Goal: Task Accomplishment & Management: Use online tool/utility

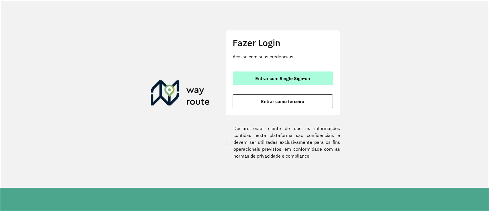
click at [298, 84] on button "Entrar com Single Sign-on" at bounding box center [283, 78] width 100 height 14
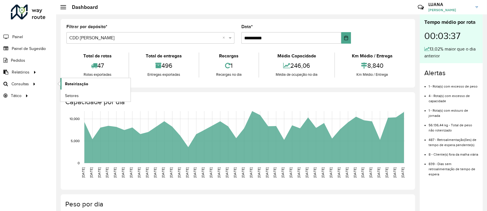
click at [73, 82] on span "Roteirização" at bounding box center [76, 84] width 23 height 6
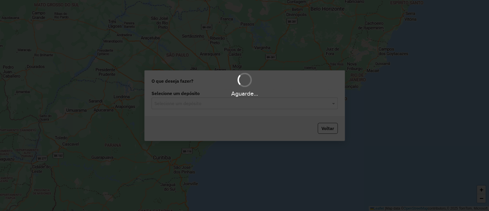
click at [240, 108] on div "Selecione um depósito" at bounding box center [245, 102] width 186 height 11
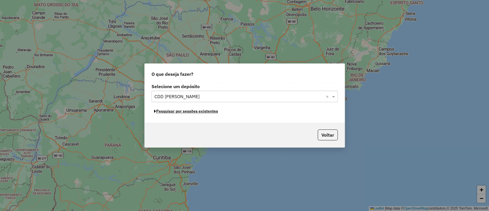
click at [202, 113] on button "Pesquisar por sessões existentes" at bounding box center [186, 111] width 69 height 9
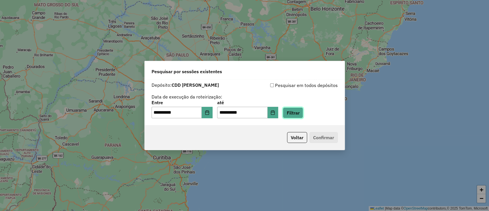
click at [298, 112] on button "Filtrar" at bounding box center [293, 112] width 20 height 11
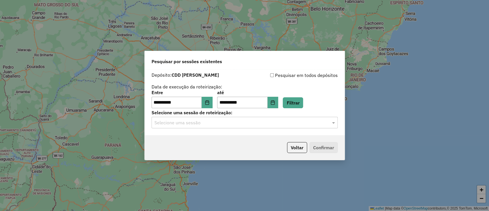
click at [248, 126] on input "text" at bounding box center [238, 122] width 169 height 7
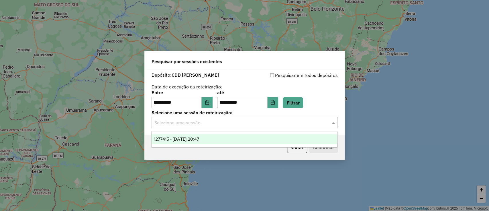
click at [197, 141] on span "1277415 - 17/09/2025 20:47" at bounding box center [176, 138] width 45 height 5
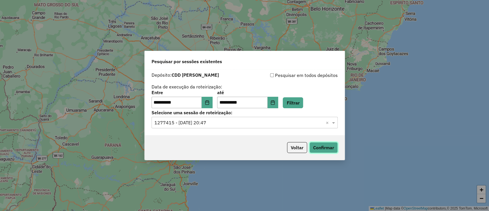
click at [319, 148] on button "Confirmar" at bounding box center [323, 147] width 28 height 11
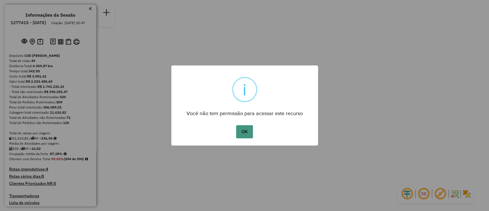
click at [244, 134] on button "OK" at bounding box center [244, 131] width 17 height 13
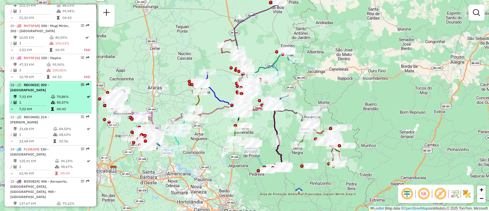
scroll to position [917, 0]
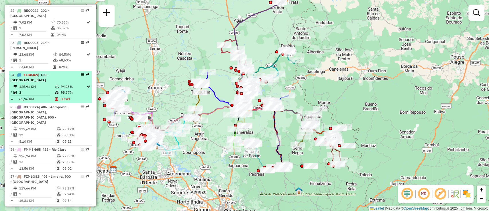
click at [50, 84] on td "125,91 KM" at bounding box center [37, 87] width 36 height 6
select select "**********"
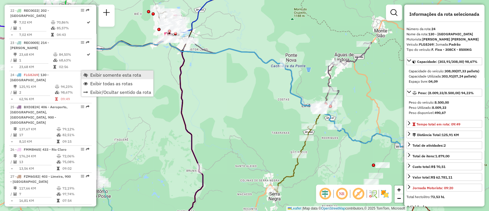
click at [98, 74] on span "Exibir somente esta rota" at bounding box center [115, 75] width 51 height 5
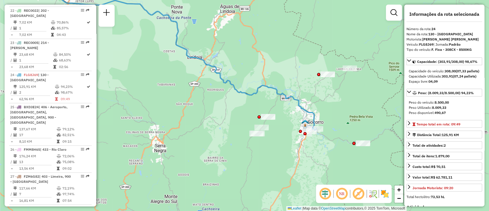
drag, startPoint x: 353, startPoint y: 107, endPoint x: 239, endPoint y: 59, distance: 124.2
click at [239, 59] on div "Janela de atendimento Grade de atendimento Capacidade Transportadoras Veículos …" at bounding box center [244, 105] width 489 height 211
click at [324, 200] on em at bounding box center [325, 194] width 14 height 14
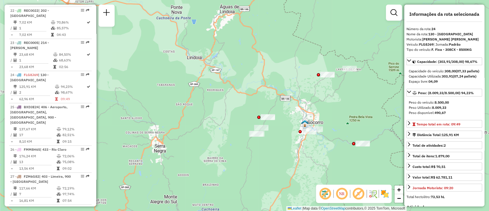
click at [356, 191] on em at bounding box center [359, 194] width 14 height 14
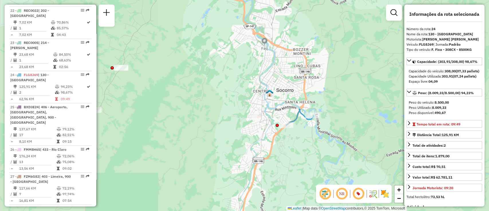
click at [301, 115] on icon at bounding box center [299, 117] width 27 height 16
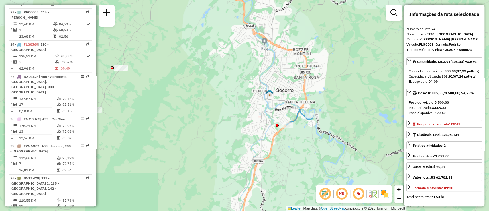
scroll to position [977, 0]
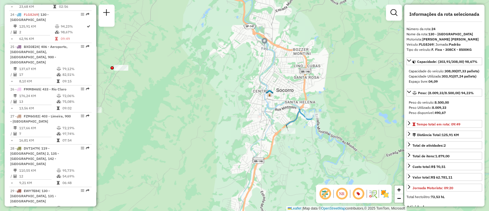
click at [282, 137] on div "Rota 24 - Placa FLG8J69 94418418 - 1A99 Janela de atendimento Grade de atendime…" at bounding box center [244, 105] width 489 height 211
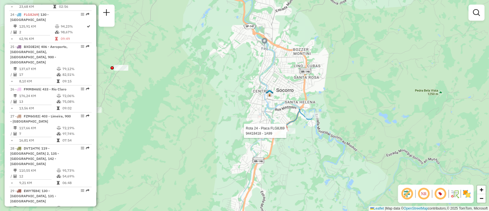
select select "**********"
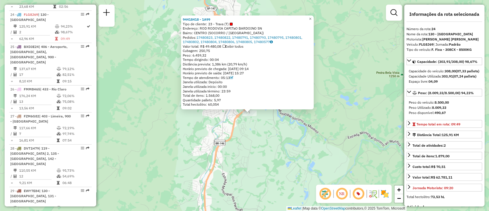
drag, startPoint x: 292, startPoint y: 129, endPoint x: 297, endPoint y: 136, distance: 8.9
click at [297, 136] on div "94418418 - 1A99 Tipo de cliente: 23 - Trava (T) Endereço: ROD RODOVIA CAPITaO B…" at bounding box center [244, 105] width 489 height 211
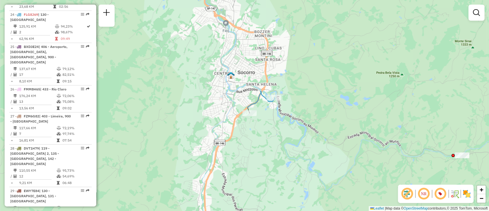
click at [274, 104] on icon at bounding box center [261, 99] width 27 height 16
select select "**********"
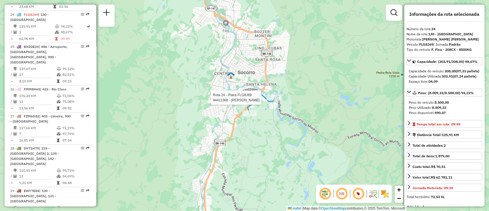
click at [274, 100] on div at bounding box center [274, 98] width 14 height 6
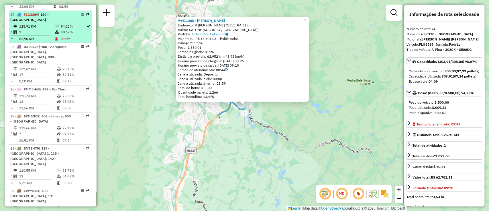
drag, startPoint x: 34, startPoint y: 19, endPoint x: 80, endPoint y: 8, distance: 47.3
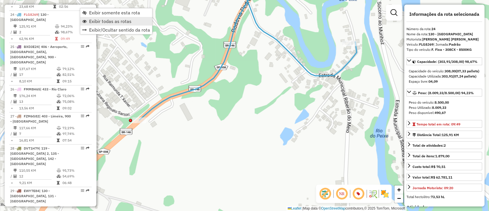
click at [113, 23] on span "Exibir todas as rotas" at bounding box center [110, 21] width 42 height 5
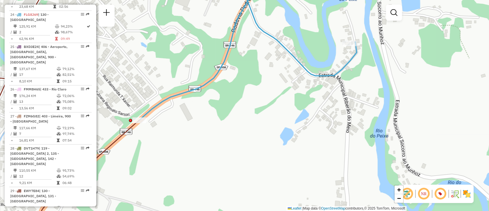
select select "**********"
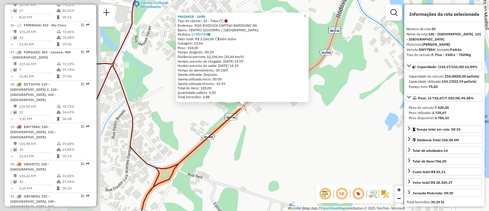
scroll to position [1137, 0]
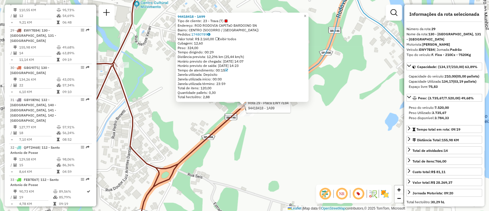
click at [246, 108] on div at bounding box center [244, 106] width 14 height 6
click at [278, 150] on div "Rota 29 - Placa EWY7E84 94418418 - 1A99 94418418 - 1A99 Tipo de cliente: 23 - T…" at bounding box center [244, 105] width 489 height 211
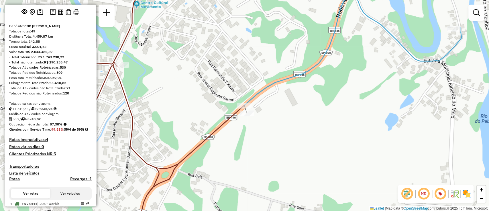
scroll to position [0, 0]
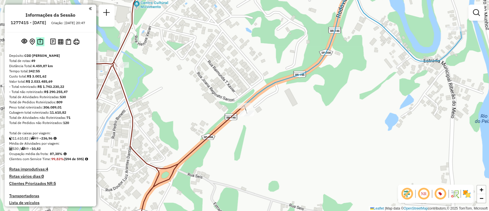
click at [40, 45] on img at bounding box center [40, 41] width 6 height 7
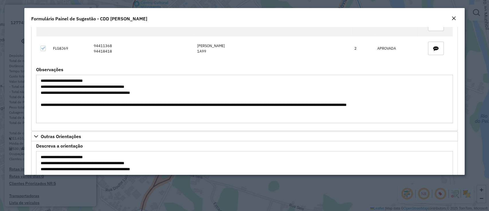
scroll to position [1621, 0]
click at [453, 17] on em "Close" at bounding box center [454, 18] width 5 height 5
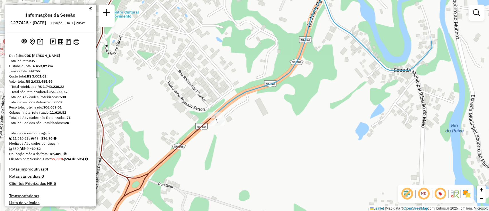
drag, startPoint x: 337, startPoint y: 91, endPoint x: 320, endPoint y: 104, distance: 22.1
click at [320, 104] on div "Janela de atendimento Grade de atendimento Capacidade Transportadoras Veículos …" at bounding box center [244, 105] width 489 height 211
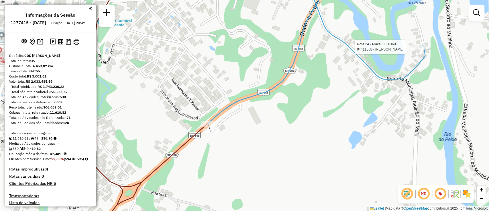
select select "**********"
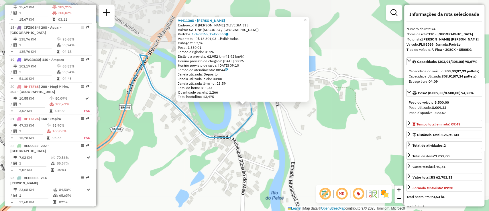
scroll to position [977, 0]
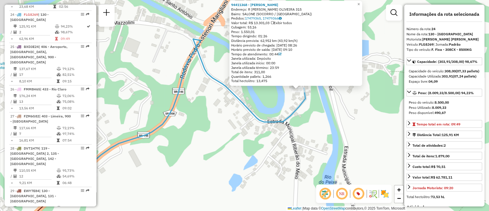
drag, startPoint x: 265, startPoint y: 118, endPoint x: 358, endPoint y: 92, distance: 96.2
click at [358, 92] on div "94411368 - [PERSON_NAME]: [PERSON_NAME] OLIVEIRA 315 Bairro: SALONE (SOCORRO / …" at bounding box center [244, 105] width 489 height 211
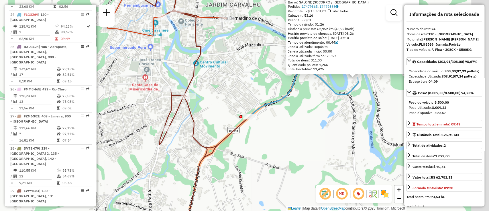
drag, startPoint x: 282, startPoint y: 97, endPoint x: 262, endPoint y: 98, distance: 19.5
click at [262, 98] on div "94411368 - [PERSON_NAME]: [PERSON_NAME] OLIVEIRA 315 Bairro: SALONE (SOCORRO / …" at bounding box center [244, 105] width 489 height 211
click at [264, 112] on div "94411368 - [PERSON_NAME]: [PERSON_NAME] OLIVEIRA 315 Bairro: SALONE (SOCORRO / …" at bounding box center [244, 105] width 489 height 211
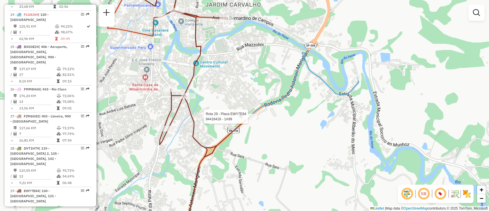
select select "**********"
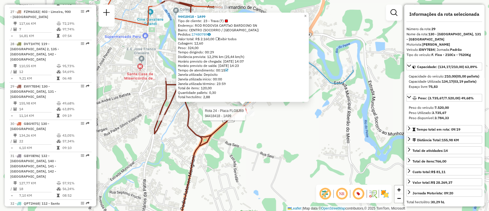
scroll to position [1137, 0]
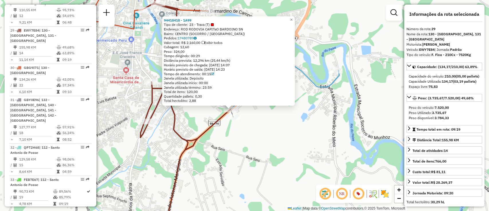
click at [242, 140] on div "94418418 - 1A99 Tipo de cliente: 23 - Trava (T) Endereço: ROD RODOVIA CAPITaO B…" at bounding box center [244, 105] width 489 height 211
click at [246, 139] on div "94418418 - 1A99 Tipo de cliente: 23 - Trava (T) Endereço: ROD RODOVIA CAPITaO B…" at bounding box center [244, 105] width 489 height 211
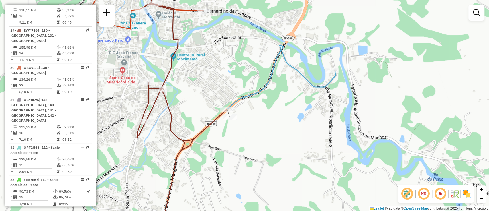
drag, startPoint x: 298, startPoint y: 66, endPoint x: 279, endPoint y: 71, distance: 19.7
click at [279, 71] on icon at bounding box center [281, 77] width 109 height 64
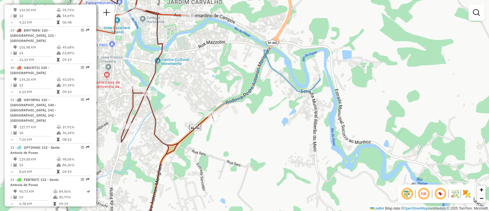
click at [201, 122] on icon at bounding box center [156, 110] width 111 height 242
select select "**********"
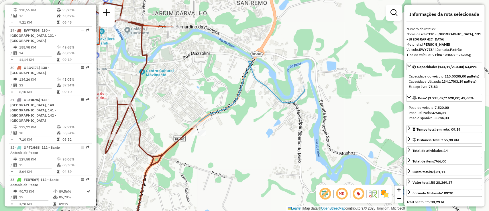
drag, startPoint x: 249, startPoint y: 113, endPoint x: 244, endPoint y: 125, distance: 13.3
click at [244, 124] on div "Janela de atendimento Grade de atendimento Capacidade Transportadoras Veículos …" at bounding box center [244, 105] width 489 height 211
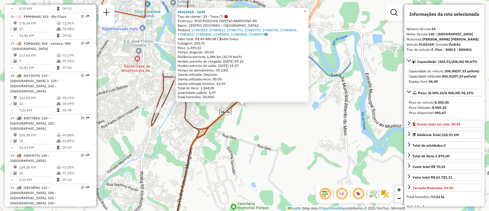
scroll to position [977, 0]
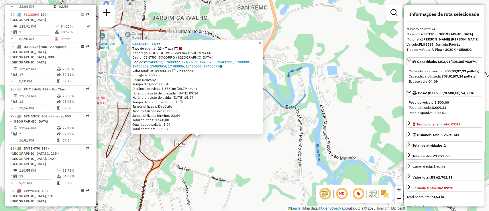
drag, startPoint x: 217, startPoint y: 156, endPoint x: 208, endPoint y: 166, distance: 13.8
click at [208, 166] on div "94418418 - 1A99 Tipo de cliente: 23 - Trava (T) Endereço: ROD RODOVIA CAPITaO B…" at bounding box center [244, 105] width 489 height 211
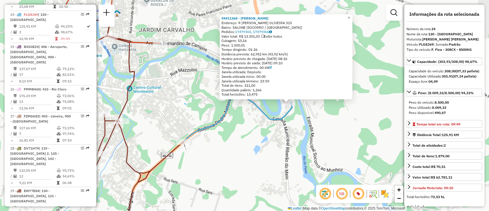
drag, startPoint x: 271, startPoint y: 134, endPoint x: 321, endPoint y: 134, distance: 50.7
click at [321, 134] on div "94411368 - [PERSON_NAME]: [PERSON_NAME] OLIVEIRA 315 Bairro: SALONE (SOCORRO / …" at bounding box center [244, 105] width 489 height 211
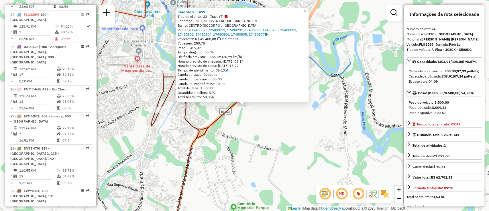
click at [243, 195] on div "94418418 - 1A99 Tipo de cliente: 23 - Trava (T) Endereço: ROD RODOVIA CAPITaO B…" at bounding box center [244, 105] width 489 height 211
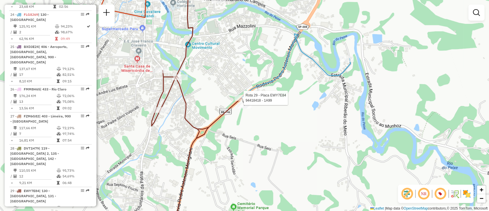
select select "**********"
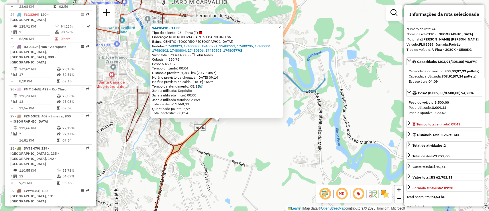
drag, startPoint x: 287, startPoint y: 129, endPoint x: 265, endPoint y: 144, distance: 26.2
click at [265, 144] on div "94418418 - 1A99 Tipo de cliente: 23 - Trava (T) Endereço: ROD RODOVIA CAPITaO B…" at bounding box center [244, 105] width 489 height 211
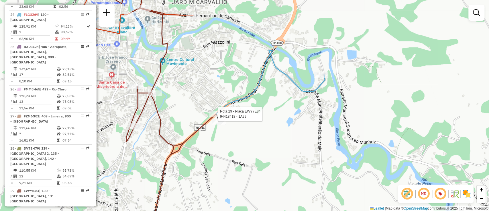
select select "**********"
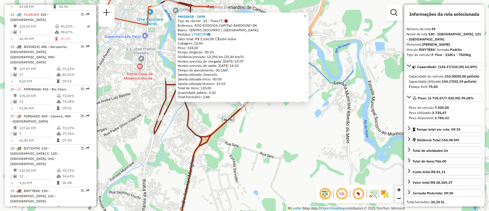
scroll to position [1137, 0]
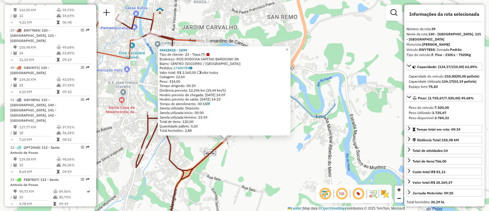
drag, startPoint x: 228, startPoint y: 130, endPoint x: 210, endPoint y: 164, distance: 38.1
click at [210, 164] on div "94418418 - 1A99 Tipo de cliente: 23 - Trava (T) Endereço: ROD RODOVIA CAPITaO B…" at bounding box center [244, 105] width 489 height 211
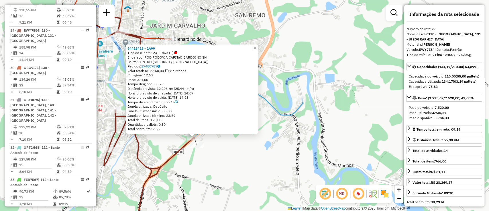
drag, startPoint x: 225, startPoint y: 166, endPoint x: 193, endPoint y: 164, distance: 32.2
click at [193, 164] on div "94418418 - 1A99 Tipo de cliente: 23 - Trava (T) Endereço: ROD RODOVIA CAPITaO B…" at bounding box center [244, 105] width 489 height 211
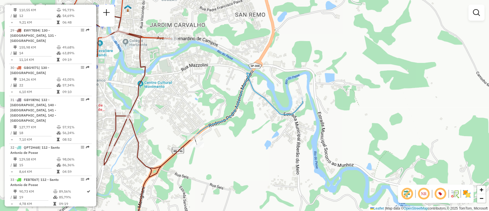
click at [206, 130] on icon at bounding box center [248, 105] width 109 height 64
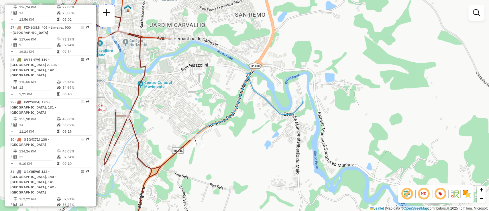
select select "**********"
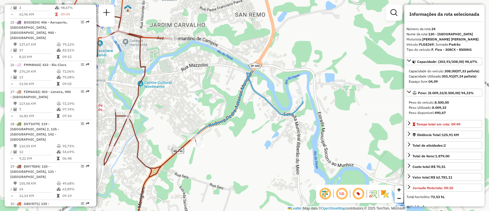
scroll to position [977, 0]
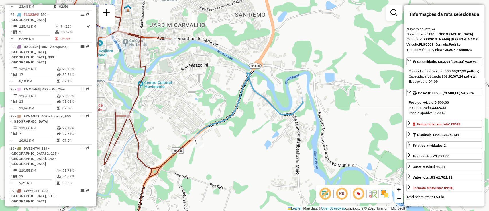
click at [188, 143] on icon at bounding box center [139, 122] width 111 height 220
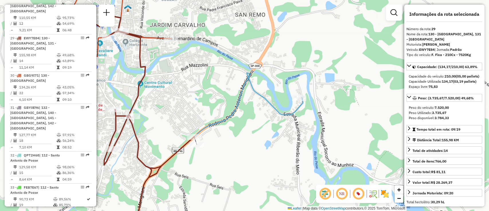
scroll to position [1137, 0]
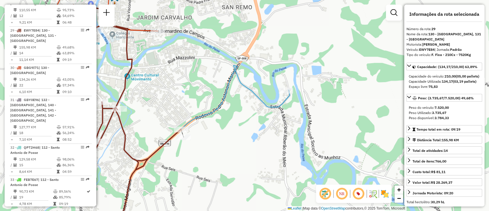
drag, startPoint x: 181, startPoint y: 154, endPoint x: 165, endPoint y: 145, distance: 17.8
click at [165, 145] on div "Janela de atendimento Grade de atendimento Capacidade Transportadoras Veículos …" at bounding box center [244, 105] width 489 height 211
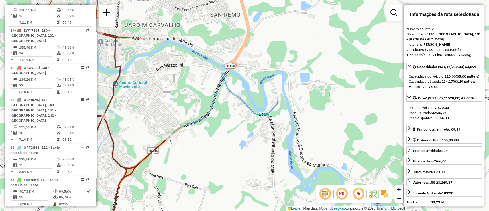
drag, startPoint x: 216, startPoint y: 151, endPoint x: 215, endPoint y: 163, distance: 11.8
click at [215, 163] on div "Janela de atendimento Grade de atendimento Capacidade Transportadoras Veículos …" at bounding box center [244, 105] width 489 height 211
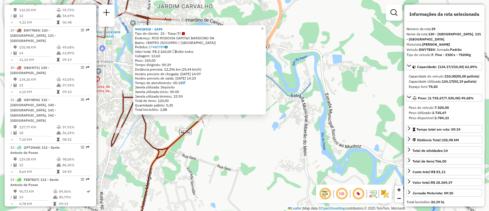
drag, startPoint x: 237, startPoint y: 134, endPoint x: 187, endPoint y: 150, distance: 53.0
click at [187, 150] on div "94418418 - 1A99 Tipo de cliente: 23 - Trava (T) Endereço: ROD RODOVIA CAPITaO B…" at bounding box center [244, 105] width 489 height 211
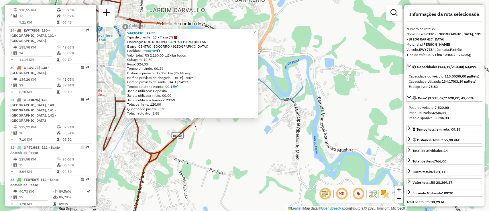
click at [293, 100] on icon at bounding box center [248, 90] width 109 height 64
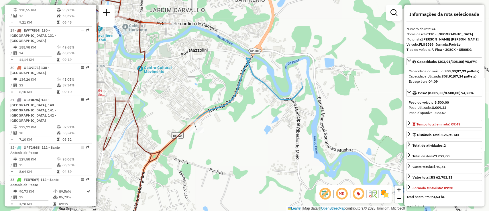
scroll to position [977, 0]
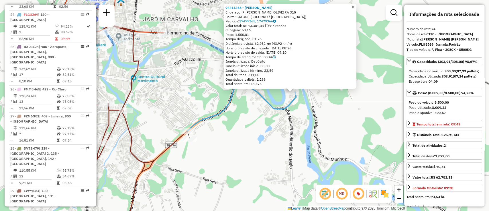
drag, startPoint x: 239, startPoint y: 127, endPoint x: 260, endPoint y: 122, distance: 21.5
click at [260, 122] on div "94411368 - [PERSON_NAME]: [PERSON_NAME] OLIVEIRA 315 Bairro: SALONE (SOCORRO / …" at bounding box center [244, 105] width 489 height 211
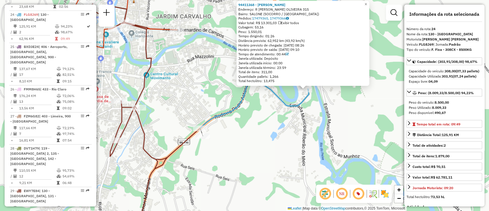
click at [205, 123] on icon at bounding box center [254, 96] width 109 height 64
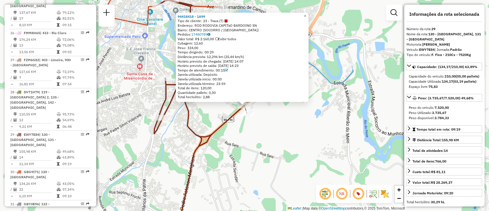
scroll to position [1137, 0]
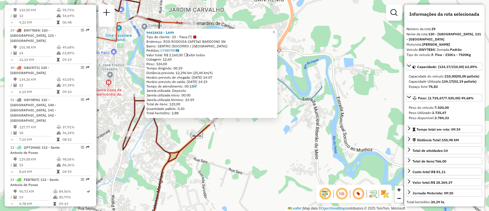
drag, startPoint x: 231, startPoint y: 130, endPoint x: 205, endPoint y: 144, distance: 29.4
click at [205, 144] on div "94418418 - 1A99 Tipo de cliente: 23 - Trava (T) Endereço: ROD RODOVIA CAPITaO B…" at bounding box center [244, 105] width 489 height 211
click at [217, 132] on div at bounding box center [216, 129] width 14 height 6
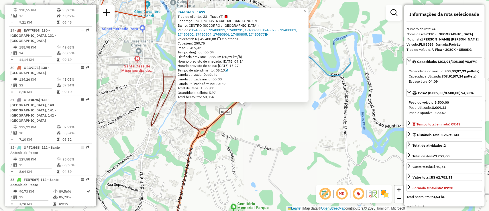
scroll to position [977, 0]
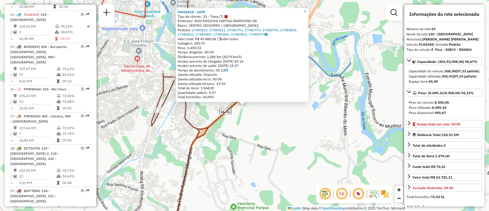
click at [236, 138] on div "94418418 - 1A99 Tipo de cliente: 23 - Trava (T) Endereço: ROD RODOVIA CAPITaO B…" at bounding box center [244, 105] width 489 height 211
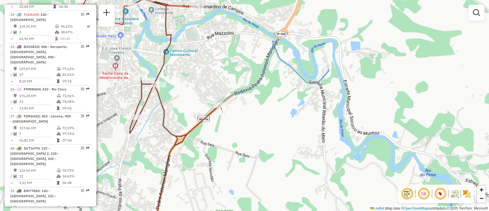
drag, startPoint x: 265, startPoint y: 132, endPoint x: 257, endPoint y: 154, distance: 23.7
click at [252, 155] on div "Janela de atendimento Grade de atendimento Capacidade Transportadoras Veículos …" at bounding box center [244, 105] width 489 height 211
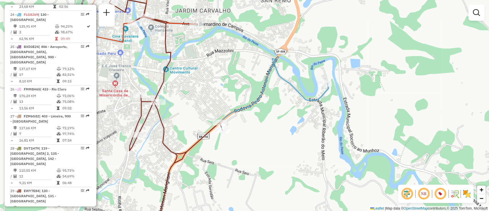
drag, startPoint x: 271, startPoint y: 119, endPoint x: 282, endPoint y: 115, distance: 11.8
click at [282, 115] on div "Janela de atendimento Grade de atendimento Capacidade Transportadoras Veículos …" at bounding box center [244, 105] width 489 height 211
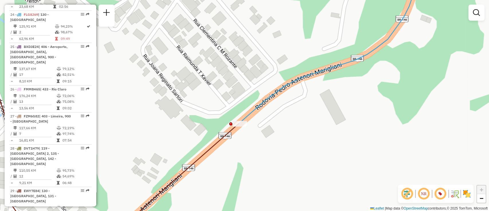
click at [241, 120] on icon at bounding box center [388, 51] width 299 height 144
select select "**********"
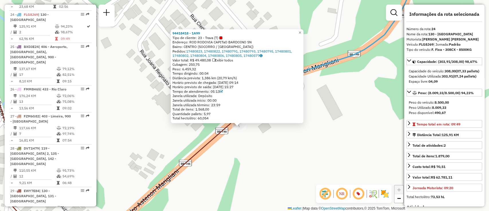
drag, startPoint x: 257, startPoint y: 150, endPoint x: 250, endPoint y: 163, distance: 14.4
click at [250, 163] on div "94418418 - 1A99 Tipo de cliente: 23 - Trava (T) Endereço: ROD RODOVIA CAPITaO B…" at bounding box center [244, 105] width 489 height 211
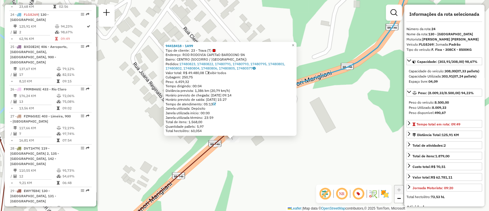
click at [250, 163] on div "94418418 - 1A99 Tipo de cliente: 23 - Trava (T) Endereço: ROD RODOVIA CAPITaO B…" at bounding box center [244, 105] width 489 height 211
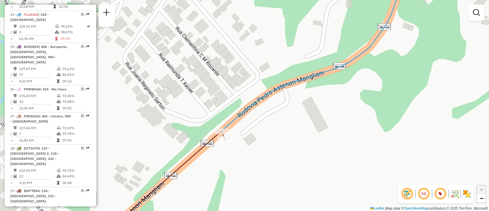
drag, startPoint x: 261, startPoint y: 171, endPoint x: 246, endPoint y: 167, distance: 15.0
click at [246, 167] on div "Janela de atendimento Grade de atendimento Capacidade Transportadoras Veículos …" at bounding box center [244, 105] width 489 height 211
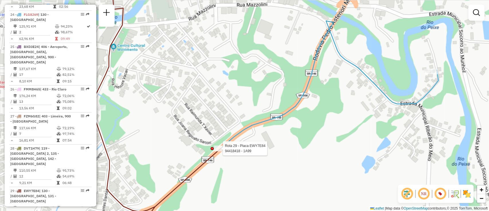
select select "**********"
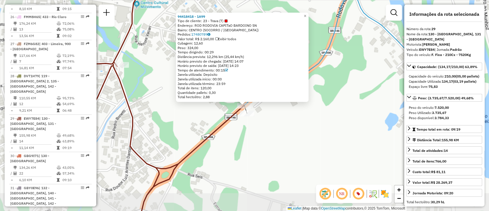
scroll to position [1137, 0]
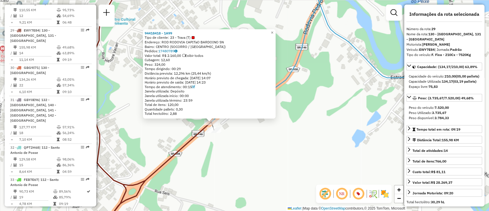
drag, startPoint x: 230, startPoint y: 143, endPoint x: 213, endPoint y: 155, distance: 20.6
click at [213, 155] on div "94418418 - 1A99 Tipo de cliente: 23 - Trava (T) Endereço: ROD RODOVIA CAPITaO B…" at bounding box center [244, 105] width 489 height 211
click at [290, 78] on icon at bounding box center [320, 58] width 218 height 127
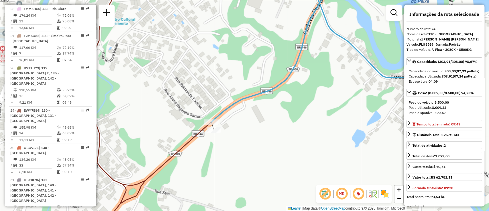
scroll to position [977, 0]
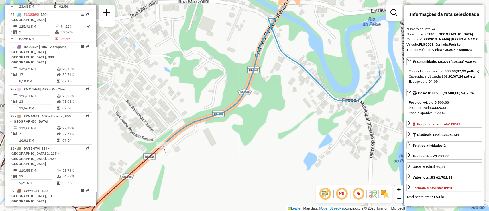
drag, startPoint x: 279, startPoint y: 80, endPoint x: 234, endPoint y: 102, distance: 50.1
click at [234, 102] on icon at bounding box center [272, 81] width 218 height 127
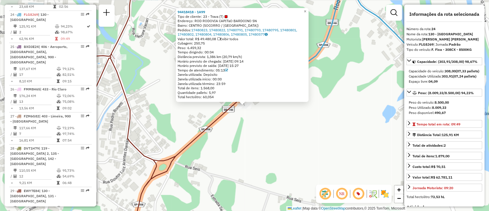
click at [166, 155] on div "94418418 - 1A99 Tipo de cliente: 23 - Trava (T) Endereço: ROD RODOVIA CAPITaO B…" at bounding box center [244, 105] width 489 height 211
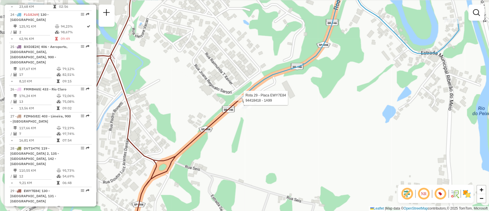
click at [242, 101] on div at bounding box center [242, 98] width 14 height 6
select select "**********"
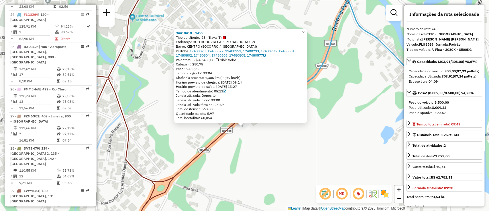
drag, startPoint x: 250, startPoint y: 134, endPoint x: 249, endPoint y: 159, distance: 25.0
click at [249, 159] on div "94418418 - 1A99 Tipo de cliente: 23 - Trava (T) Endereço: ROD RODOVIA CAPITaO B…" at bounding box center [244, 105] width 489 height 211
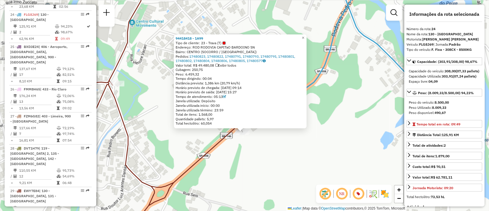
click at [247, 158] on div "94418418 - 1A99 Tipo de cliente: 23 - Trava (T) Endereço: ROD RODOVIA CAPITaO B…" at bounding box center [244, 105] width 489 height 211
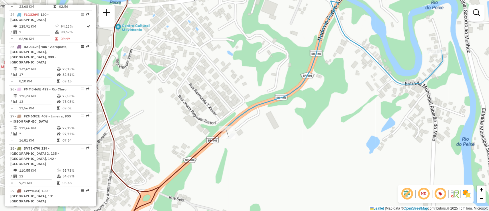
drag, startPoint x: 236, startPoint y: 159, endPoint x: 228, endPoint y: 162, distance: 8.7
click at [228, 162] on div "Janela de atendimento Grade de atendimento Capacidade Transportadoras Veículos …" at bounding box center [244, 105] width 489 height 211
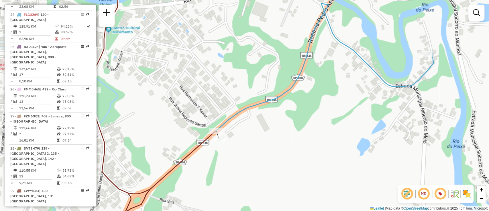
drag, startPoint x: 252, startPoint y: 111, endPoint x: 243, endPoint y: 113, distance: 9.7
click at [243, 113] on icon at bounding box center [325, 66] width 218 height 127
